Goal: Navigation & Orientation: Find specific page/section

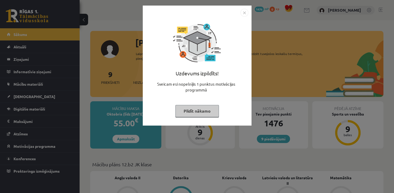
click at [206, 116] on button "Pildīt nākamo" at bounding box center [196, 111] width 43 height 12
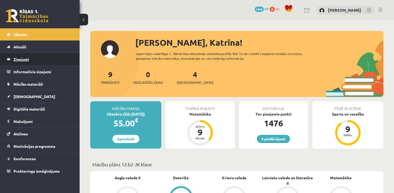
click at [20, 61] on legend "Ziņojumi 0" at bounding box center [43, 59] width 59 height 12
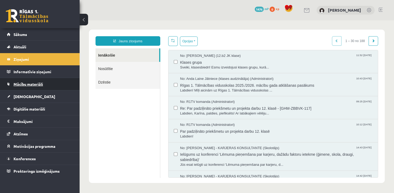
click at [37, 84] on span "Mācību materiāli" at bounding box center [28, 84] width 29 height 5
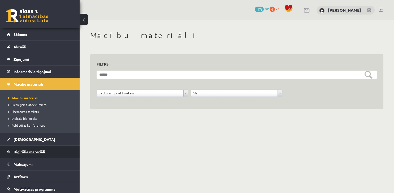
click at [38, 151] on span "Digitālie materiāli" at bounding box center [30, 152] width 32 height 5
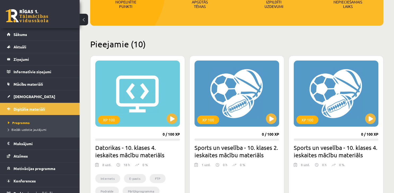
scroll to position [84, 0]
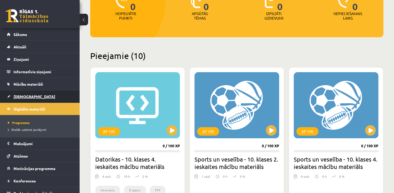
click at [16, 99] on link "[DEMOGRAPHIC_DATA]" at bounding box center [40, 97] width 66 height 12
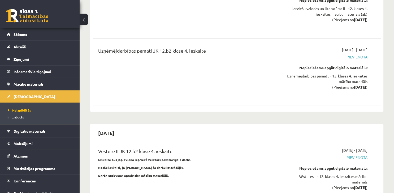
scroll to position [3500, 0]
click at [27, 130] on span "Digitālie materiāli" at bounding box center [30, 131] width 32 height 5
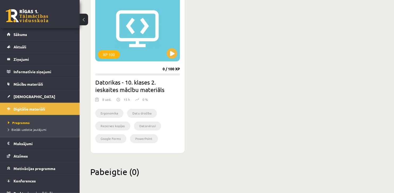
scroll to position [665, 0]
click at [25, 83] on span "Mācību materiāli" at bounding box center [28, 84] width 29 height 5
